Goal: Answer question/provide support

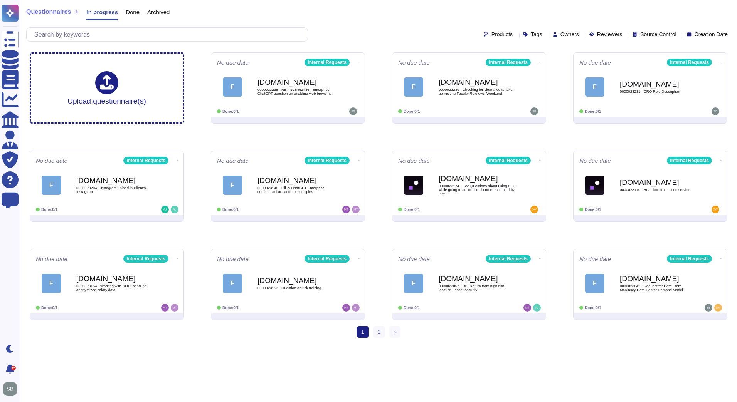
click at [323, 94] on span "0000023238 - RE: INC8452446 - Enterprise ChatGPT question on enabling web brows…" at bounding box center [295, 91] width 77 height 7
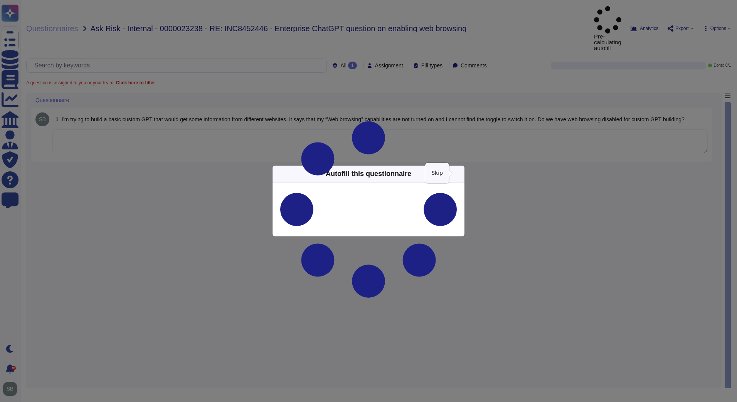
click at [455, 173] on div "Autofill this questionnaire" at bounding box center [368, 201] width 193 height 72
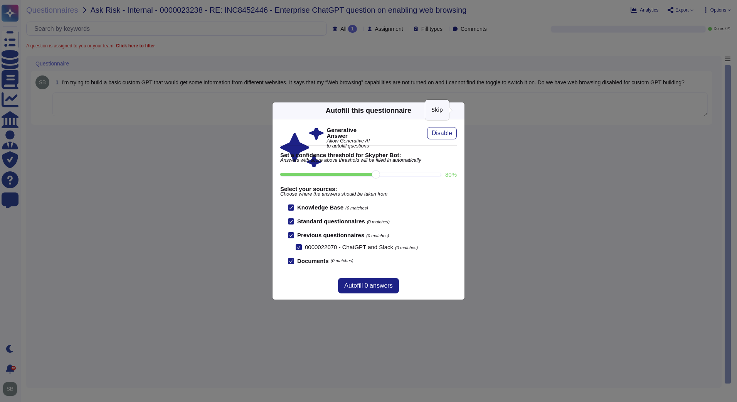
click at [460, 135] on icon at bounding box center [534, 209] width 148 height 148
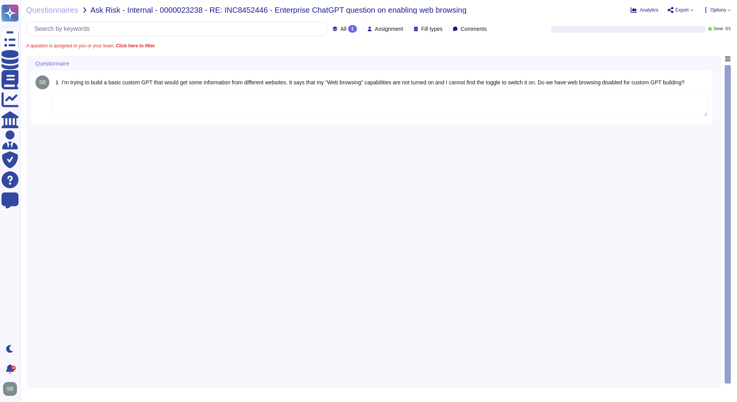
click at [465, 105] on textarea at bounding box center [379, 104] width 655 height 24
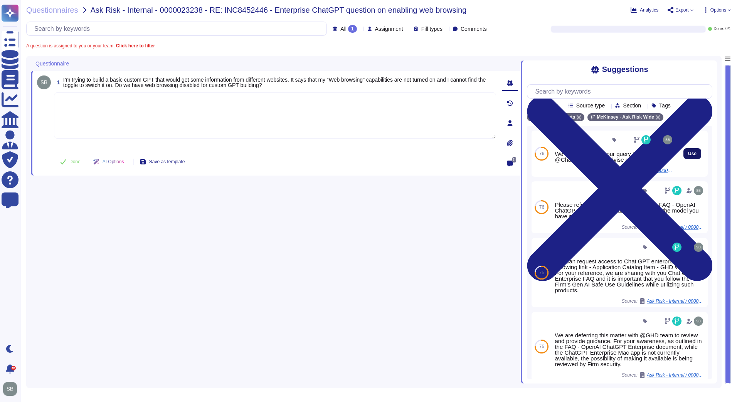
click at [688, 156] on span "Use" at bounding box center [692, 153] width 8 height 5
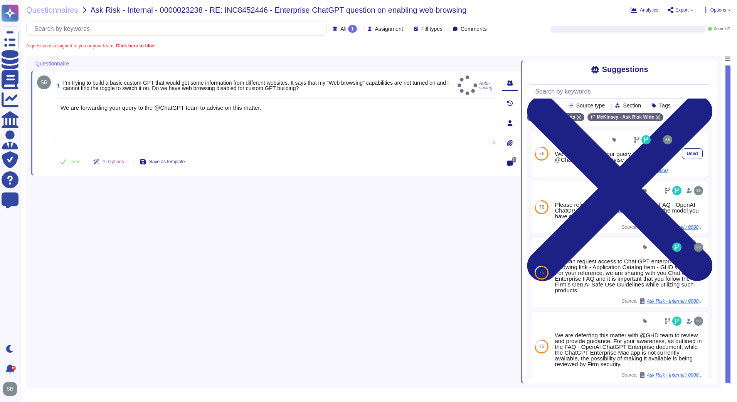
type textarea "We are forwarding your query to the @ChatGPT team to advise on this matter."
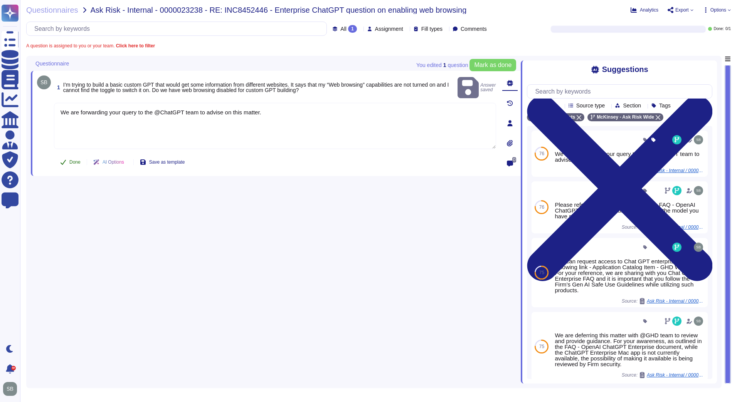
click at [74, 163] on span "Done" at bounding box center [74, 162] width 11 height 5
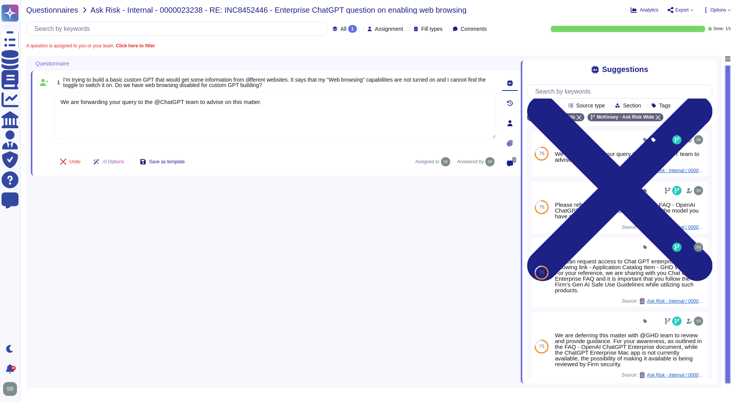
click at [53, 11] on span "Questionnaires" at bounding box center [52, 10] width 52 height 8
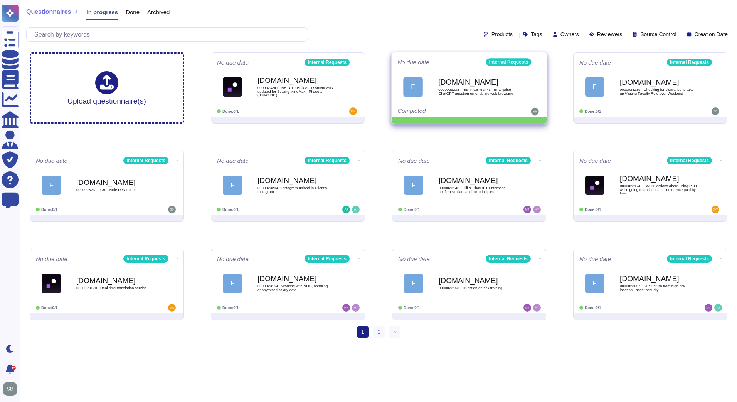
click at [540, 61] on icon at bounding box center [541, 62] width 2 height 2
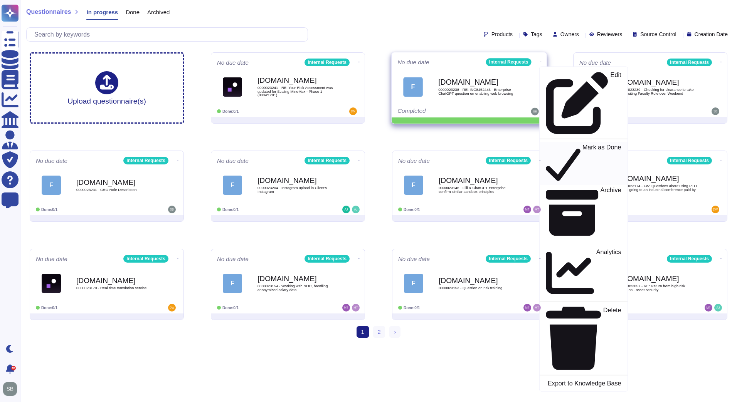
click at [582, 144] on p "Mark as Done" at bounding box center [601, 163] width 39 height 39
